Goal: Transaction & Acquisition: Purchase product/service

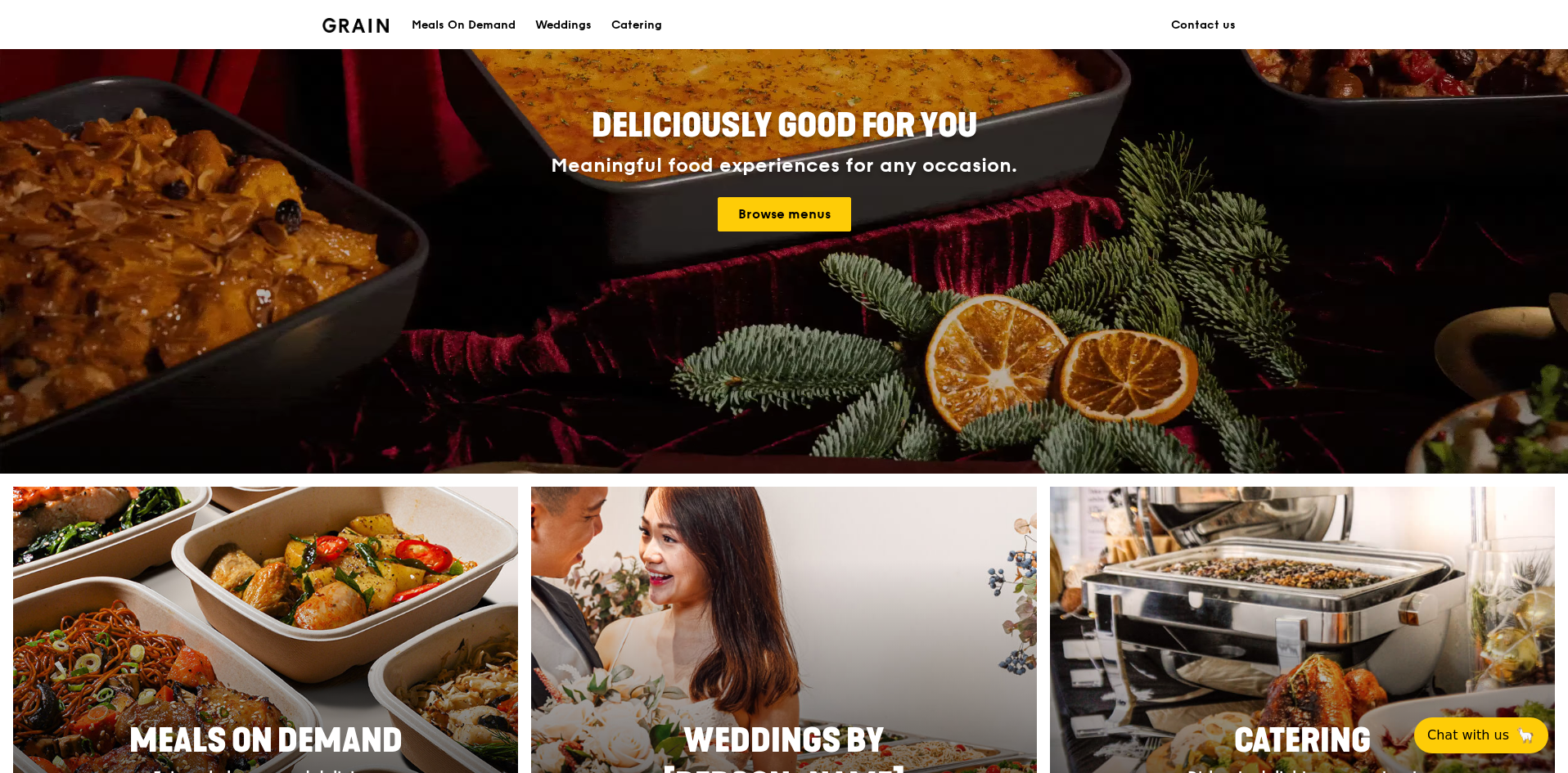
scroll to position [245, 0]
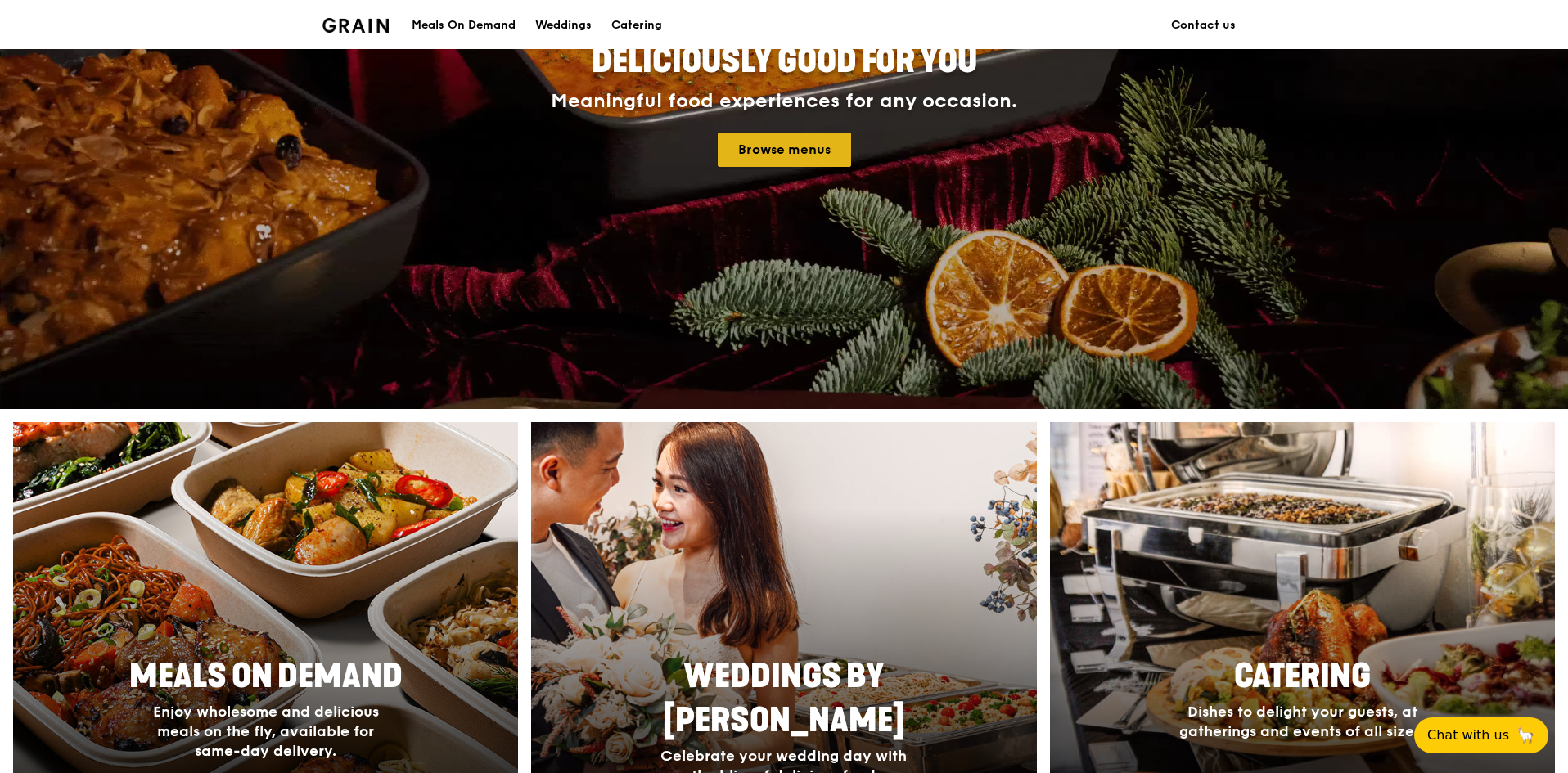
click at [804, 154] on link "Browse menus" at bounding box center [785, 149] width 134 height 34
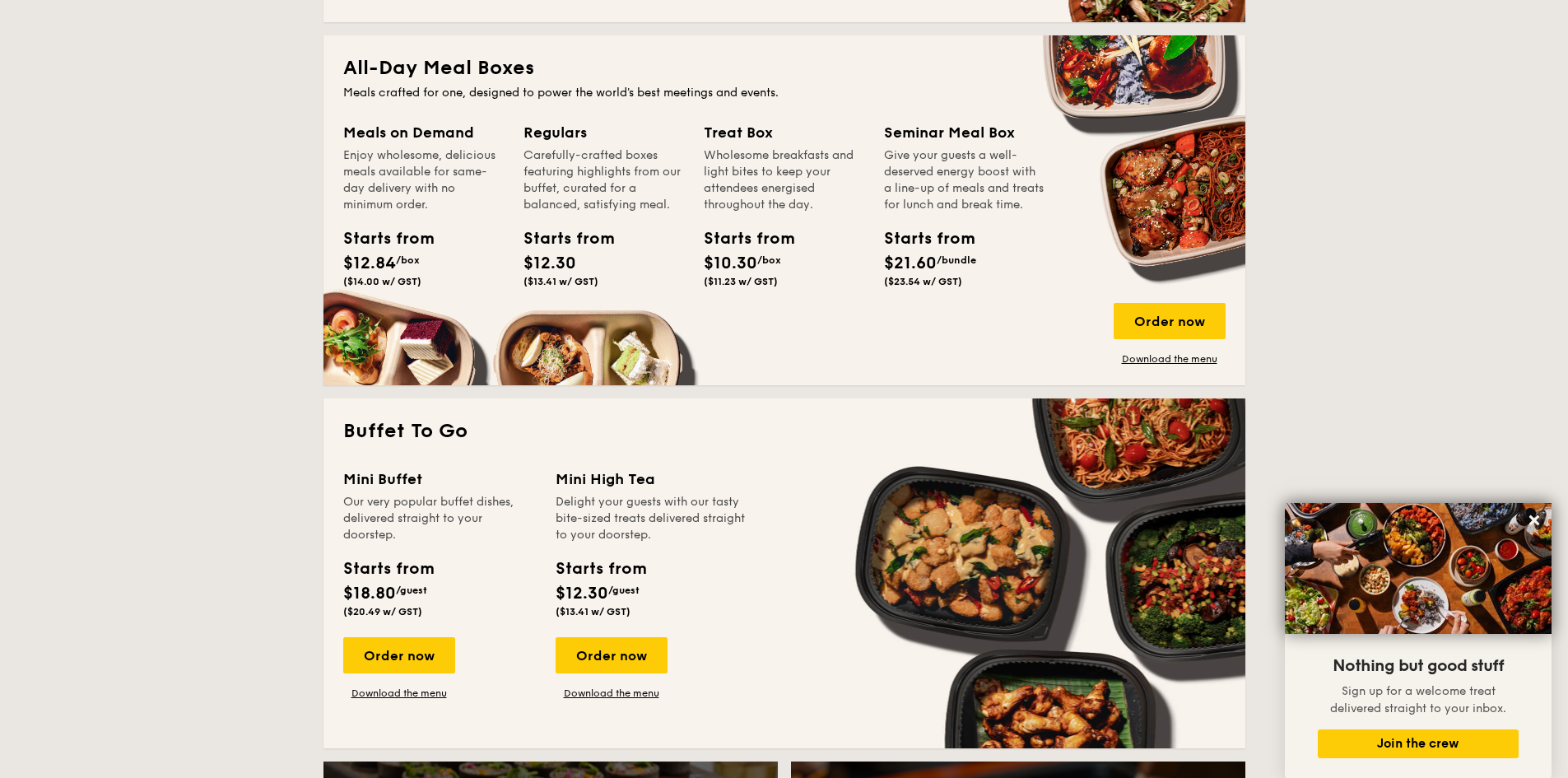
scroll to position [1070, 0]
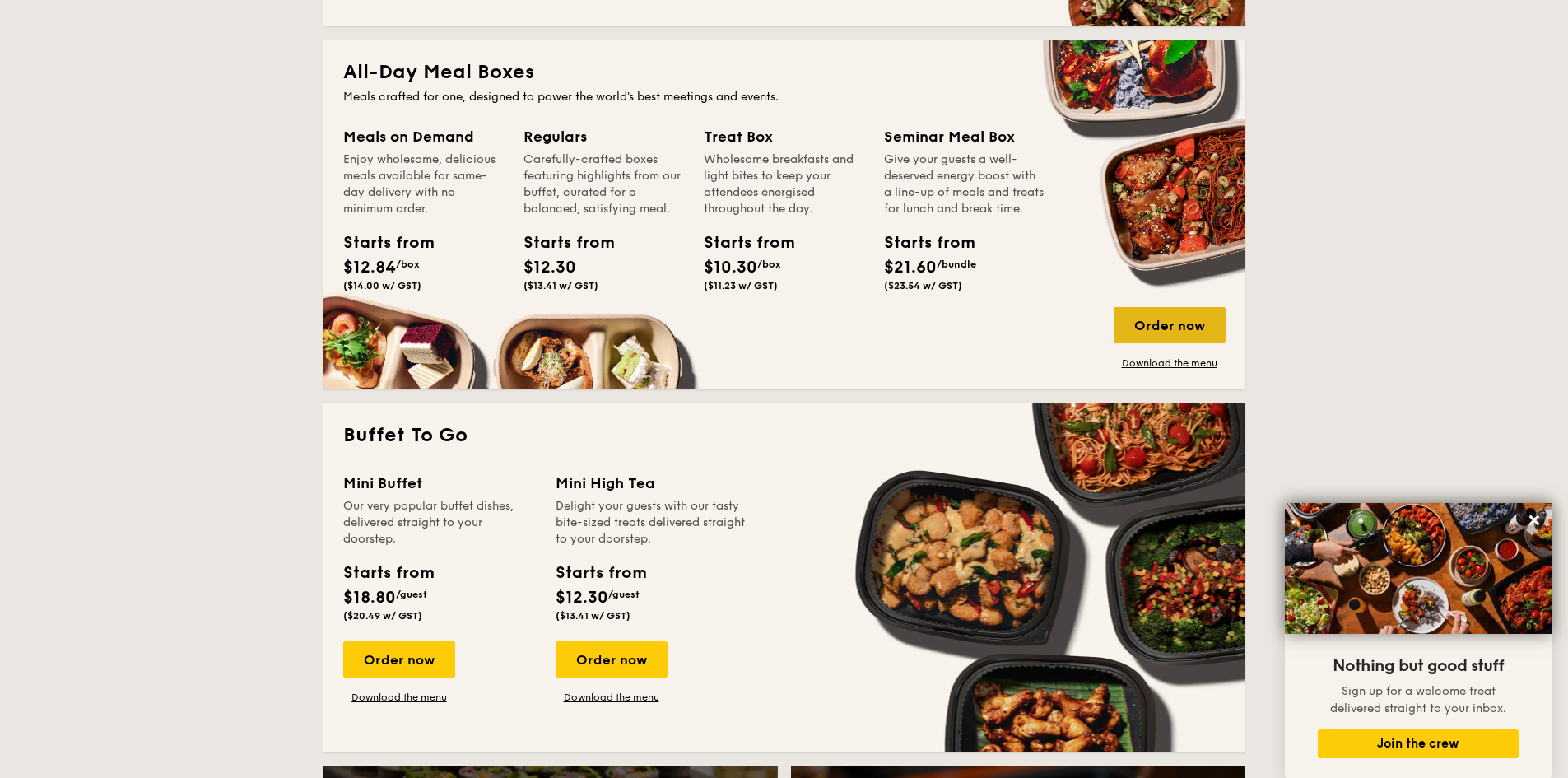
click at [1186, 321] on div "Order now" at bounding box center [1169, 325] width 112 height 36
